Goal: Task Accomplishment & Management: Use online tool/utility

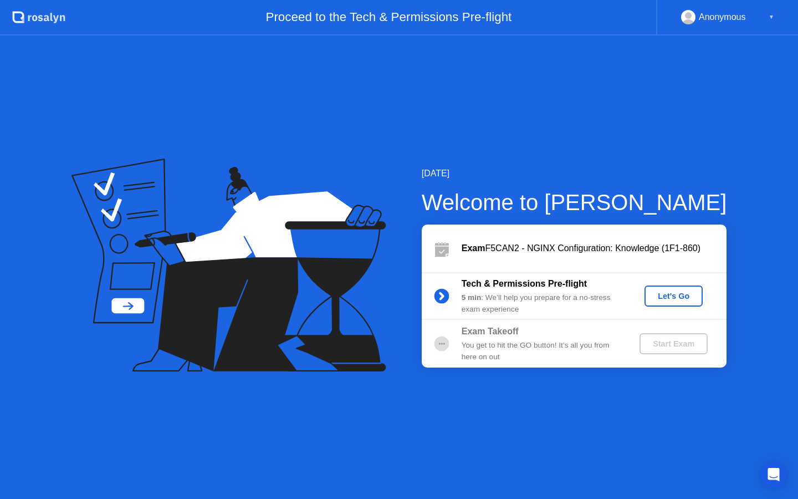
click at [670, 300] on div "Let's Go" at bounding box center [673, 295] width 49 height 9
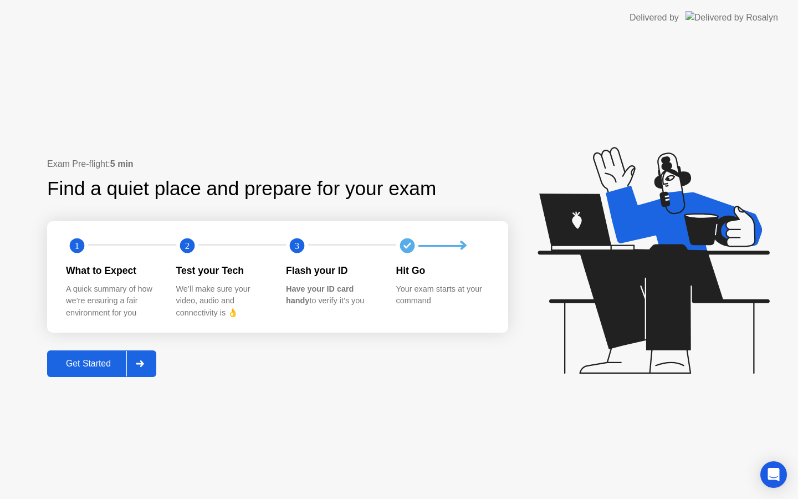
click at [146, 367] on div at bounding box center [139, 363] width 27 height 25
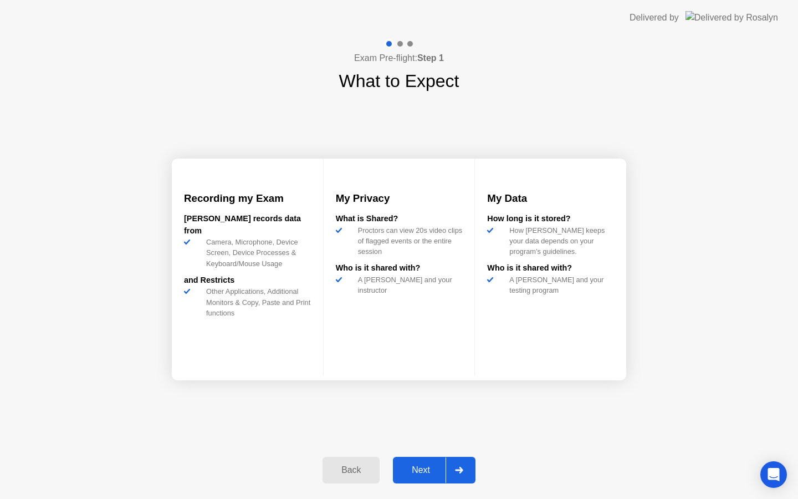
click at [418, 468] on div "Next" at bounding box center [420, 470] width 49 height 10
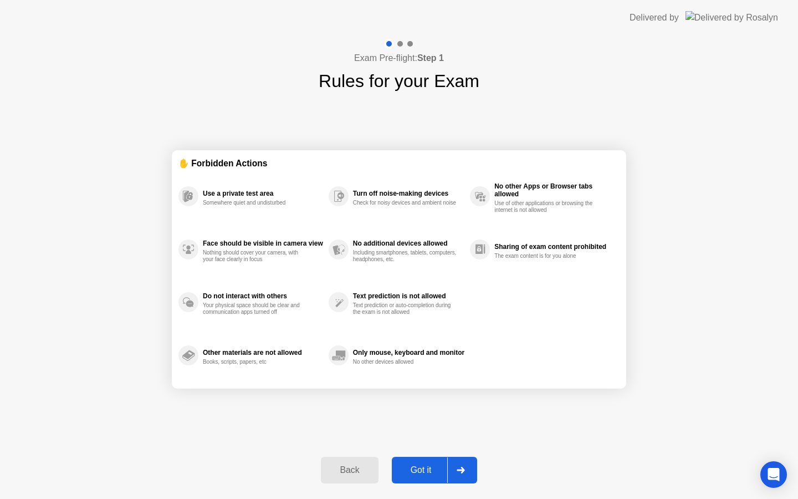
click at [431, 462] on button "Got it" at bounding box center [434, 470] width 85 height 27
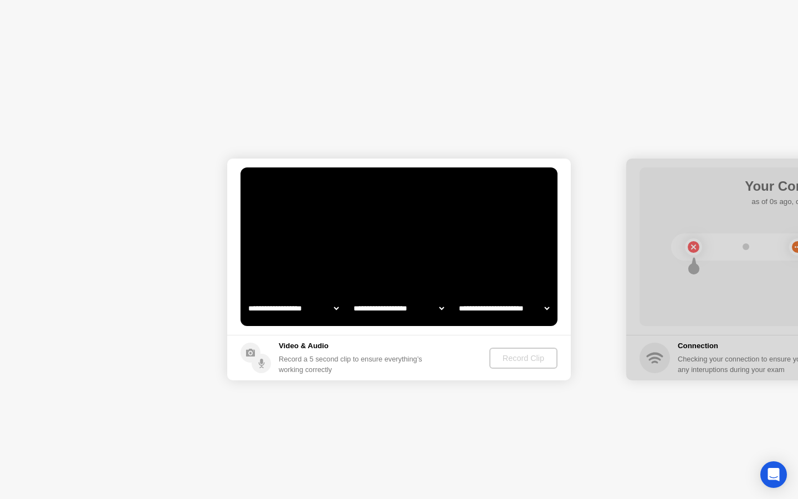
select select "**********"
select select "*******"
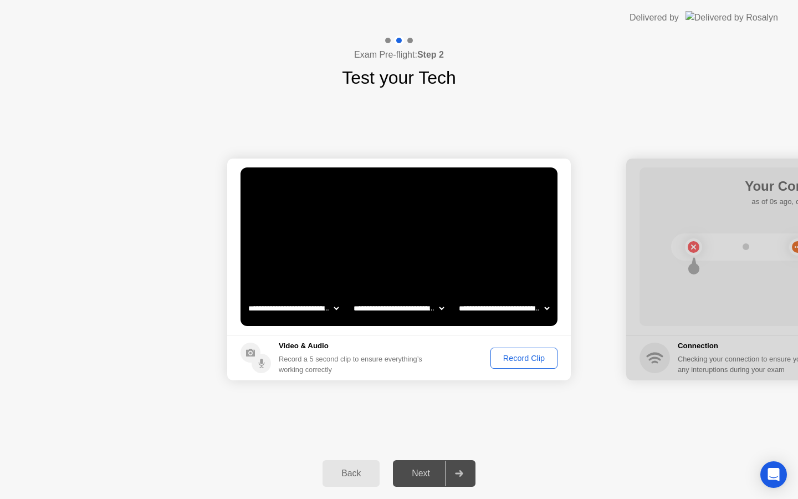
click at [503, 354] on div "Record Clip" at bounding box center [523, 358] width 59 height 9
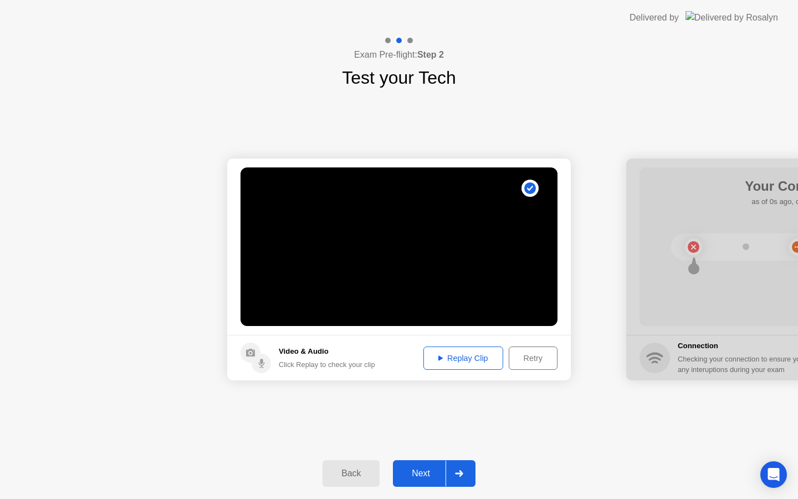
click at [533, 362] on div "Retry" at bounding box center [533, 358] width 41 height 9
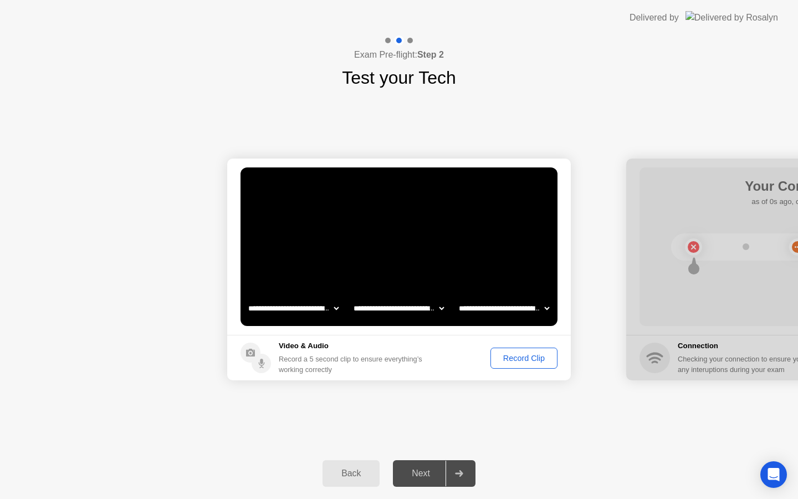
click at [524, 359] on div "Record Clip" at bounding box center [523, 358] width 59 height 9
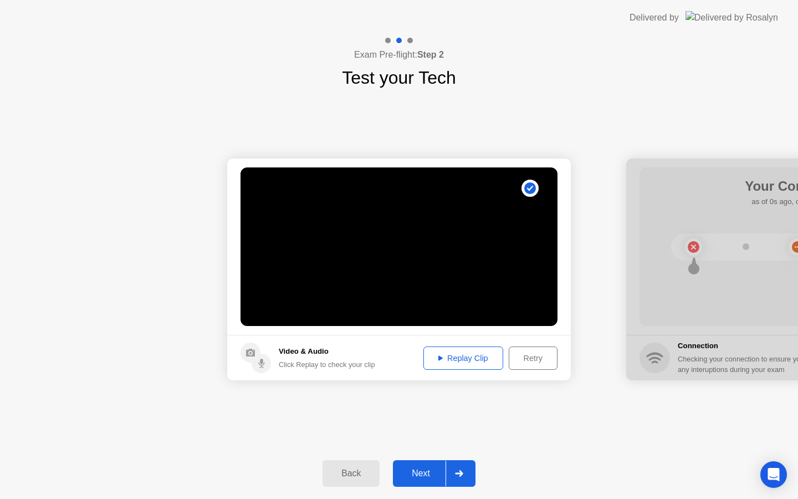
click at [430, 469] on div "Next" at bounding box center [420, 473] width 49 height 10
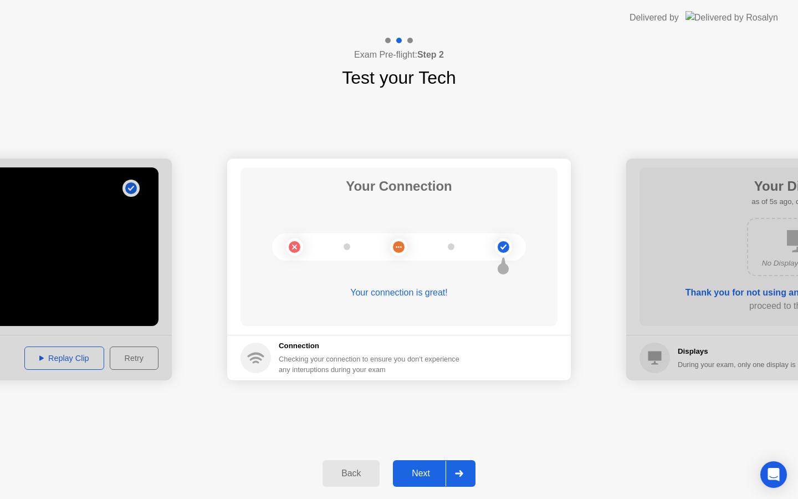
click at [423, 474] on div "Next" at bounding box center [420, 473] width 49 height 10
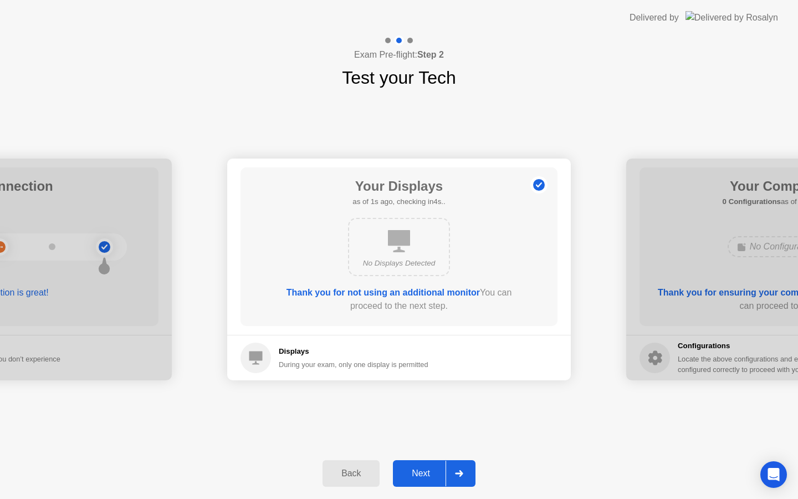
click at [424, 464] on button "Next" at bounding box center [434, 473] width 83 height 27
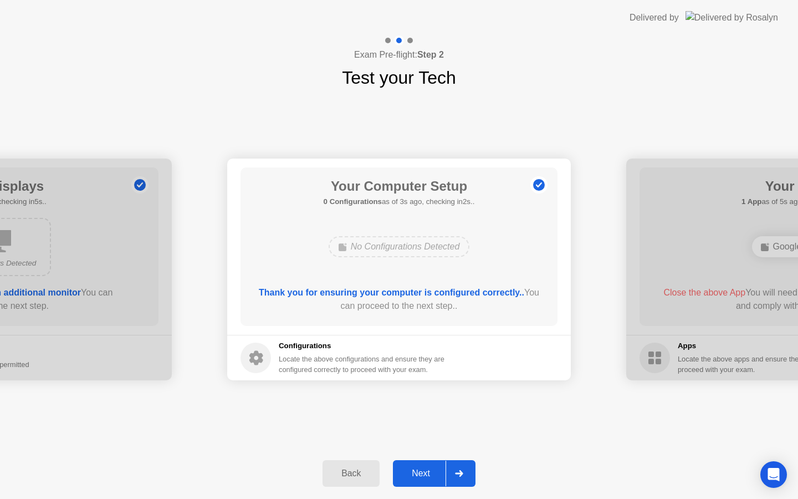
click at [427, 465] on button "Next" at bounding box center [434, 473] width 83 height 27
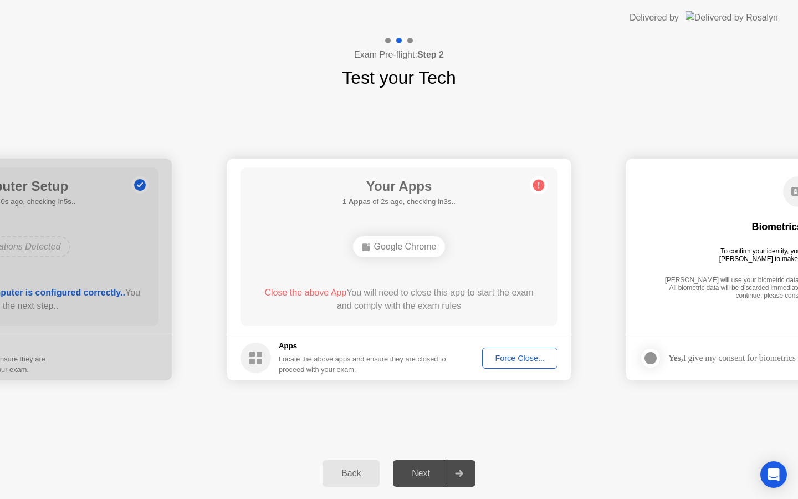
click at [517, 360] on div "Force Close..." at bounding box center [520, 358] width 68 height 9
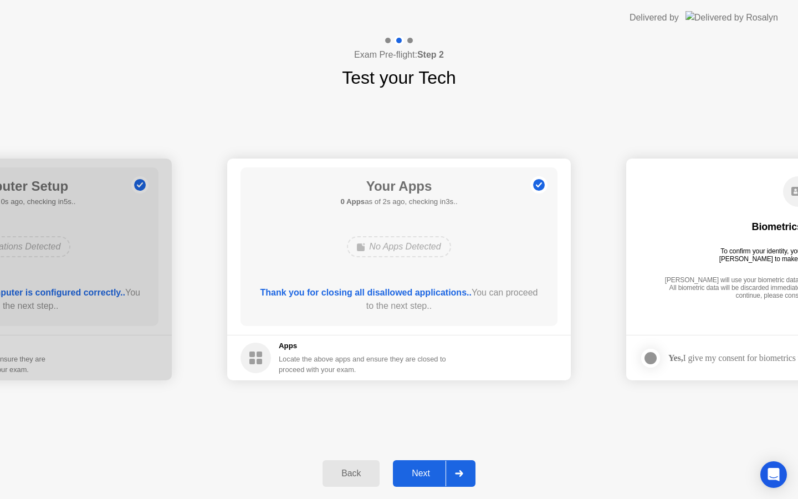
click at [422, 477] on div "Next" at bounding box center [420, 473] width 49 height 10
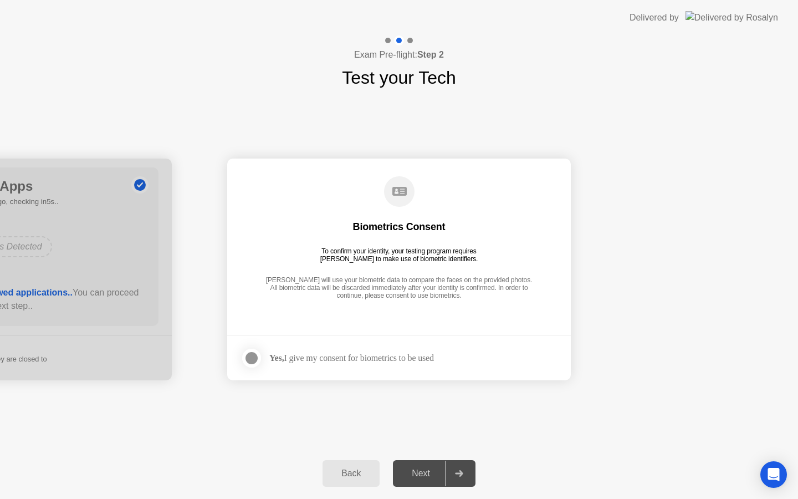
click at [414, 470] on div "Next" at bounding box center [420, 473] width 49 height 10
click at [252, 357] on div at bounding box center [251, 357] width 13 height 13
click at [425, 464] on button "Next" at bounding box center [434, 473] width 83 height 27
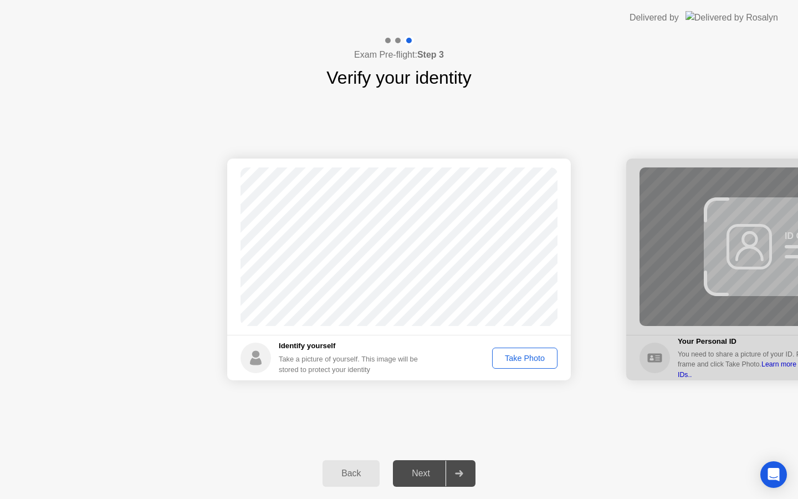
click at [539, 361] on div "Take Photo" at bounding box center [525, 358] width 58 height 9
click at [425, 474] on div "Next" at bounding box center [420, 473] width 49 height 10
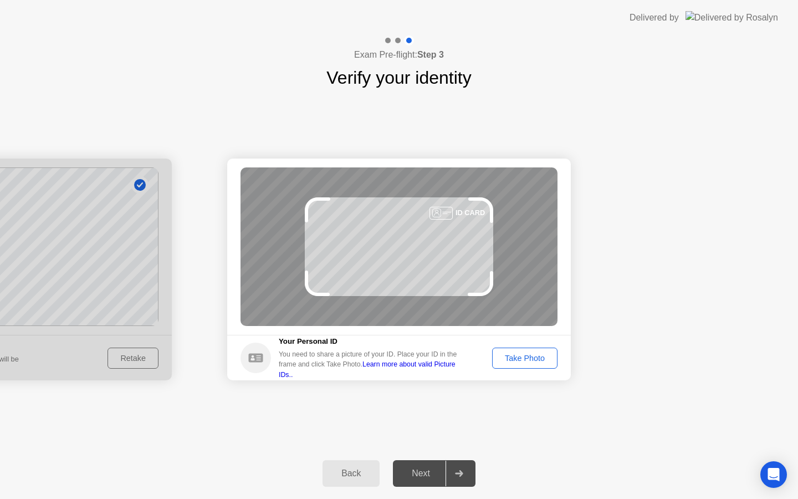
click at [516, 359] on div "Take Photo" at bounding box center [525, 358] width 58 height 9
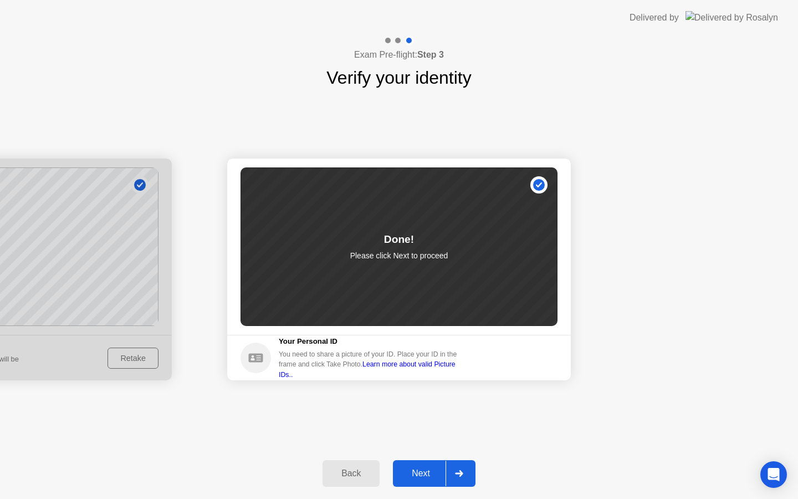
click at [423, 468] on div "Next" at bounding box center [420, 473] width 49 height 10
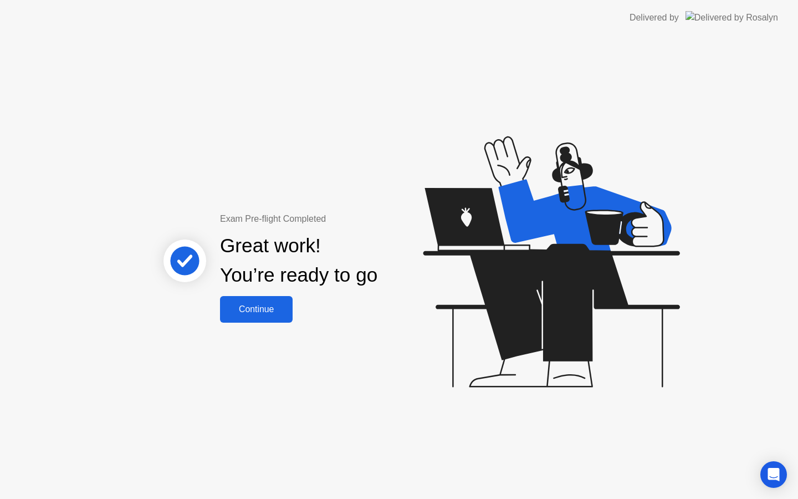
click at [240, 314] on div "Continue" at bounding box center [256, 309] width 66 height 10
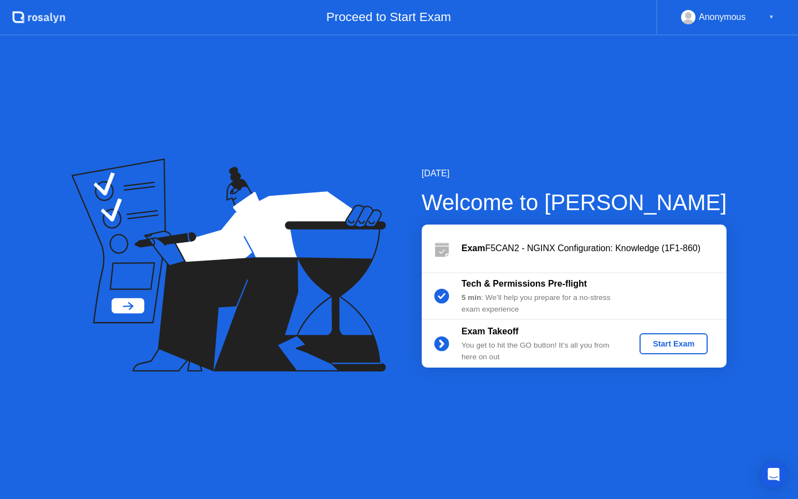
click at [669, 346] on div "Start Exam" at bounding box center [673, 343] width 59 height 9
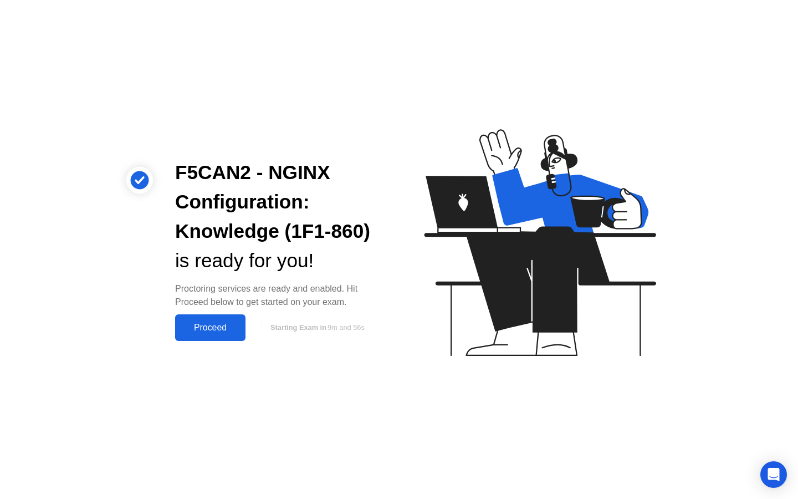
click at [201, 322] on div "Proceed" at bounding box center [210, 327] width 64 height 10
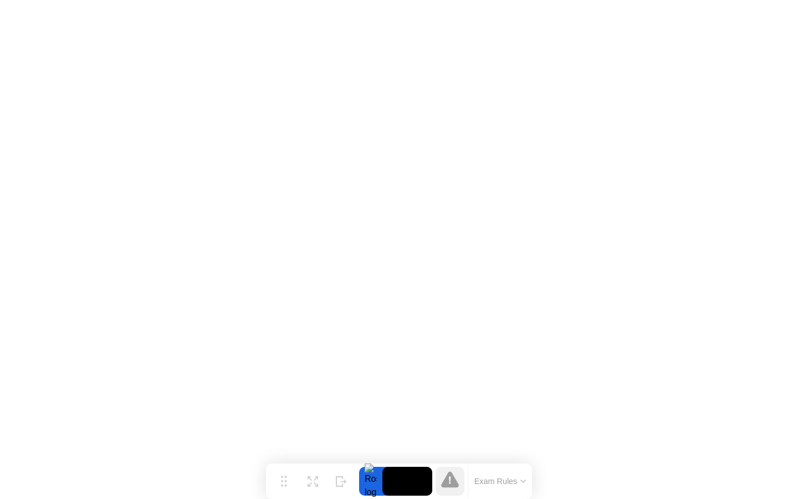
click at [524, 480] on icon at bounding box center [523, 481] width 4 height 2
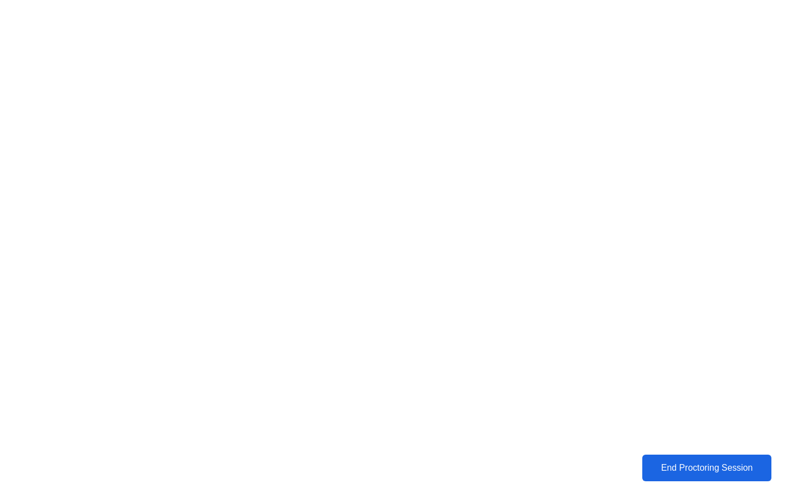
click at [668, 470] on div "End Proctoring Session" at bounding box center [707, 468] width 123 height 10
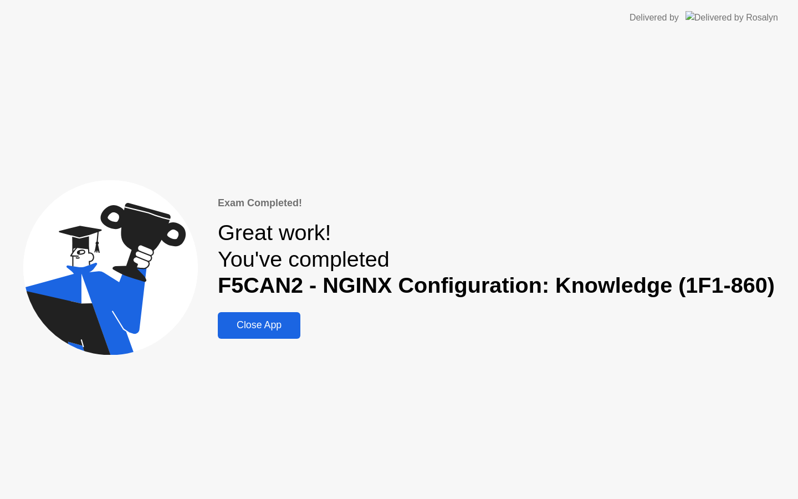
click at [281, 325] on div "Close App" at bounding box center [259, 325] width 76 height 12
